Goal: Navigation & Orientation: Find specific page/section

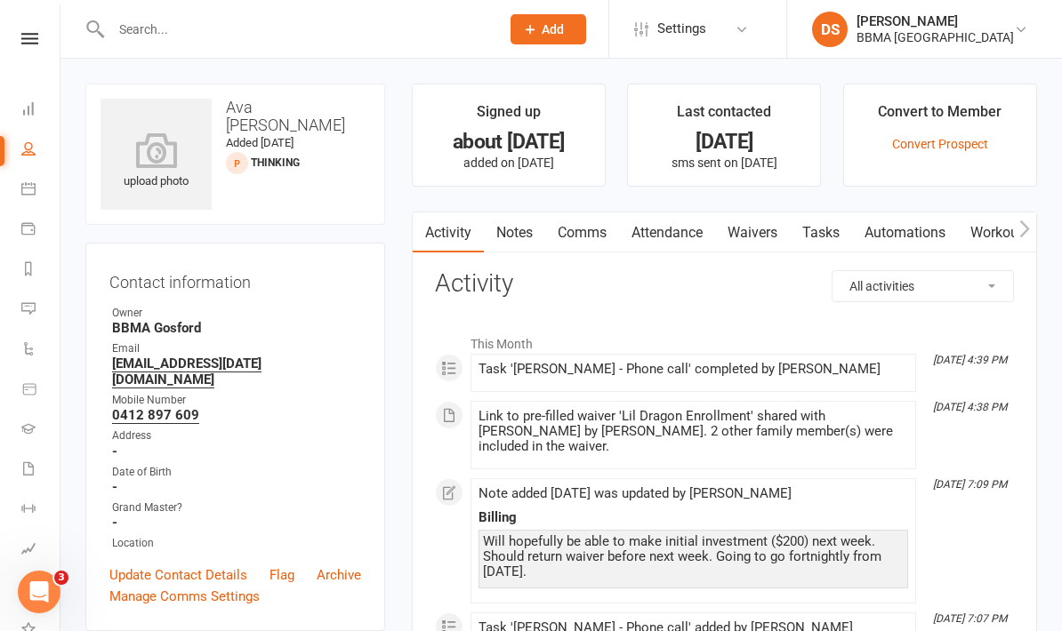
click at [30, 45] on div "Clubworx" at bounding box center [30, 62] width 60 height 58
click at [24, 28] on nav "Clubworx Dashboard People Calendar Payments Reports Messages Automations Produc…" at bounding box center [30, 319] width 60 height 631
click at [28, 34] on icon at bounding box center [29, 39] width 17 height 12
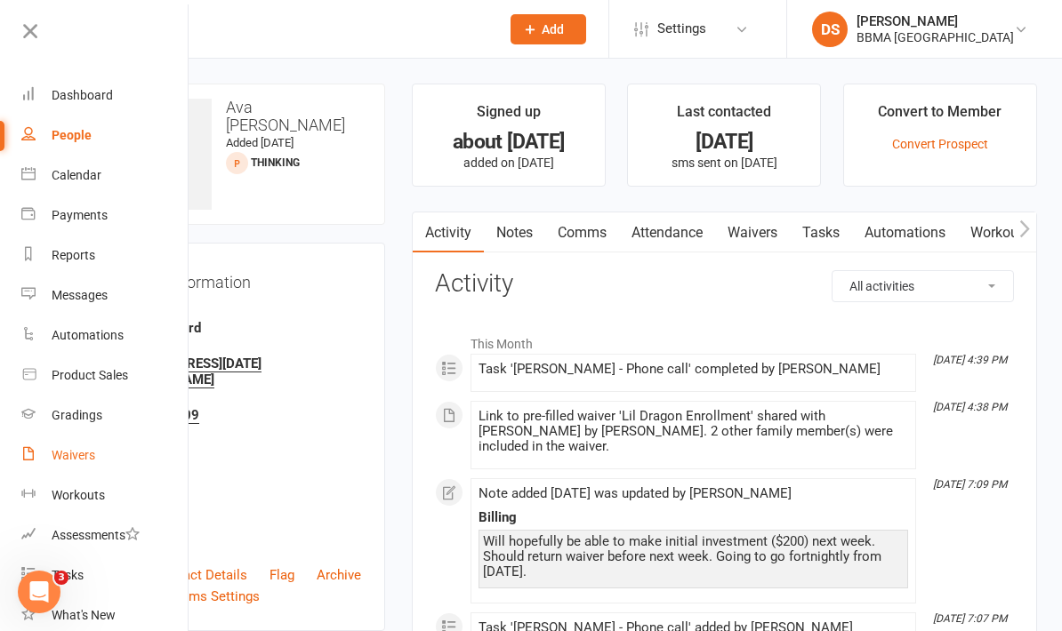
click at [97, 460] on link "Waivers" at bounding box center [105, 456] width 168 height 40
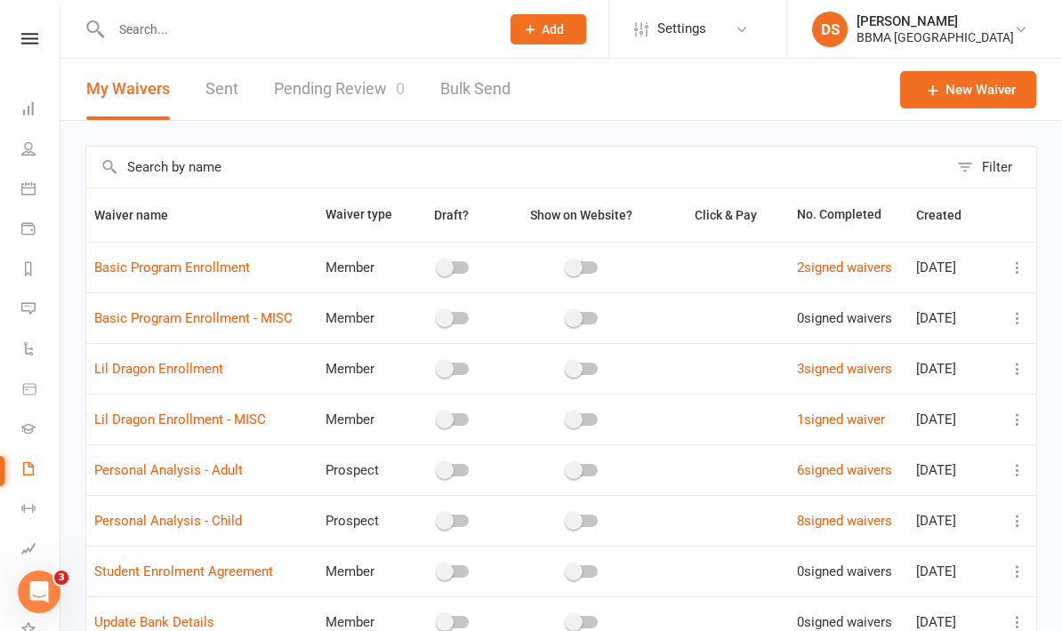
click at [327, 96] on link "Pending Review 0" at bounding box center [339, 89] width 131 height 61
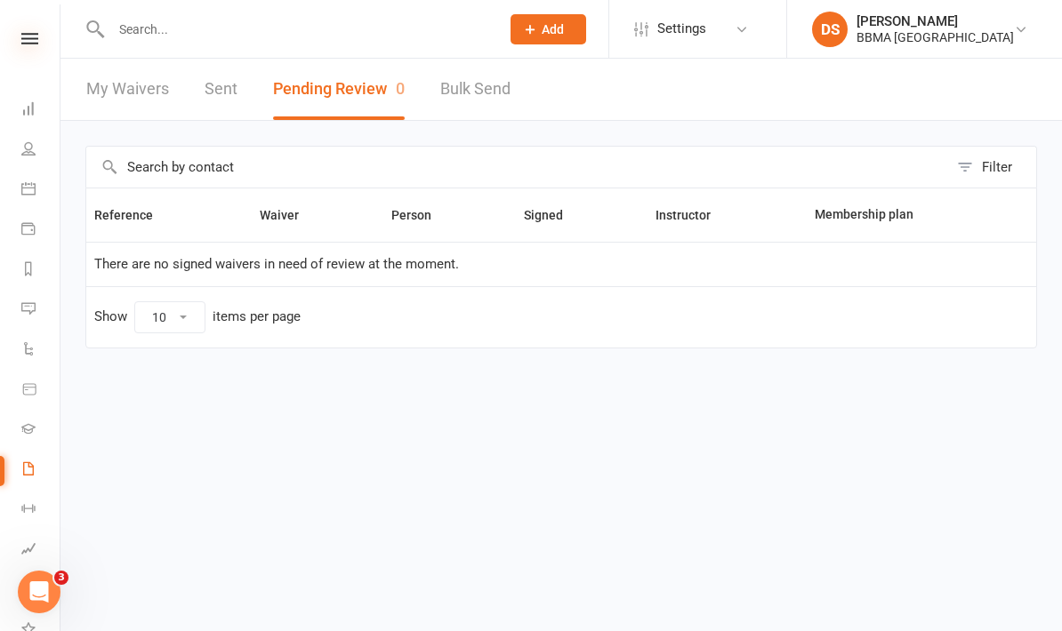
click at [30, 42] on icon at bounding box center [29, 39] width 17 height 12
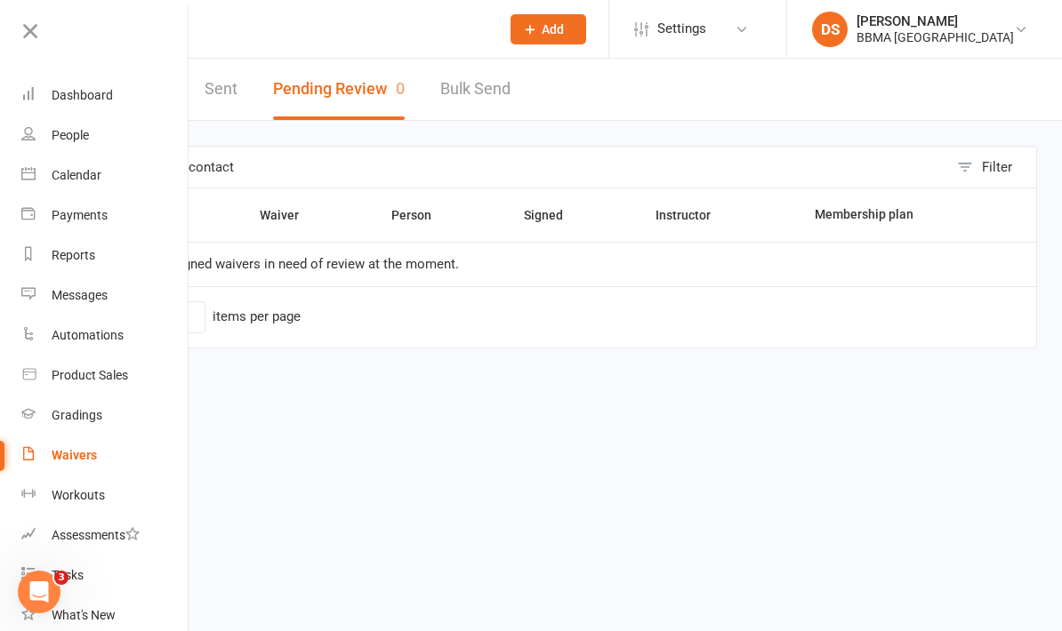
click at [97, 106] on link "Dashboard" at bounding box center [105, 96] width 168 height 40
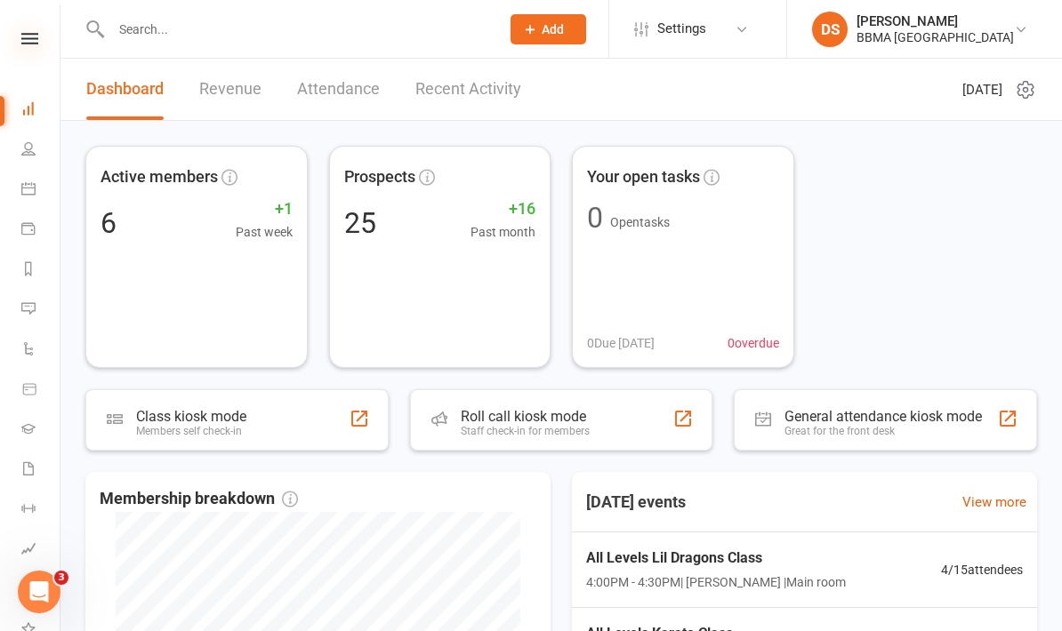
click at [36, 40] on icon at bounding box center [29, 39] width 17 height 12
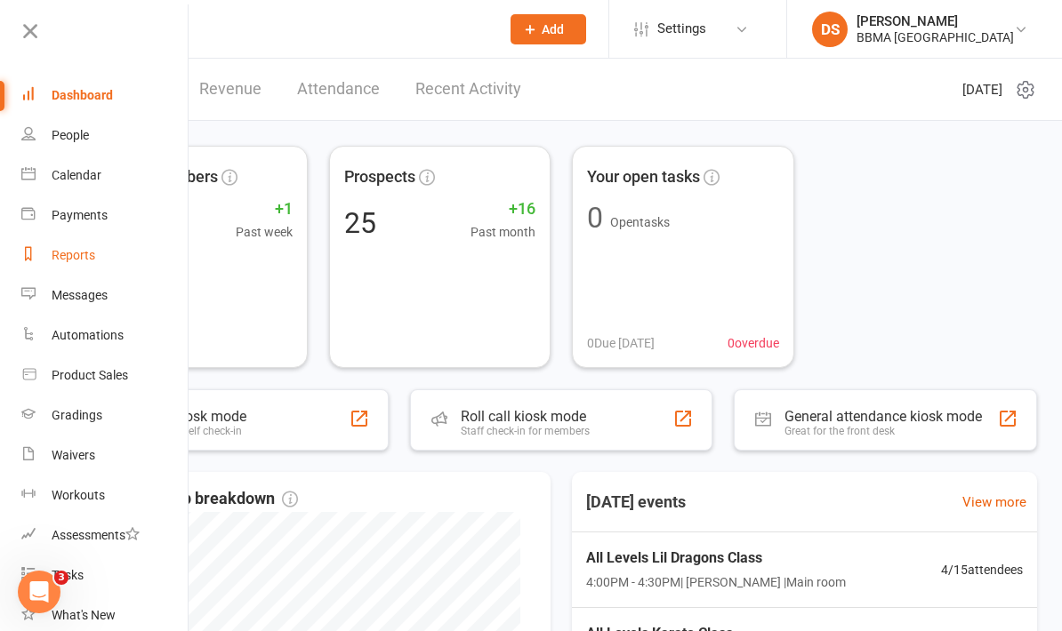
click at [95, 251] on link "Reports" at bounding box center [105, 256] width 168 height 40
